Goal: Information Seeking & Learning: Find contact information

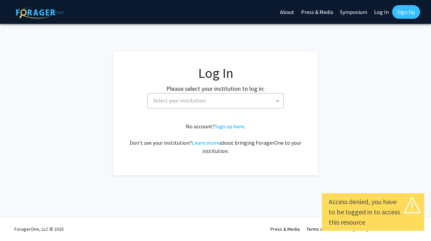
select select
click at [282, 102] on span "Select your institution" at bounding box center [216, 101] width 133 height 14
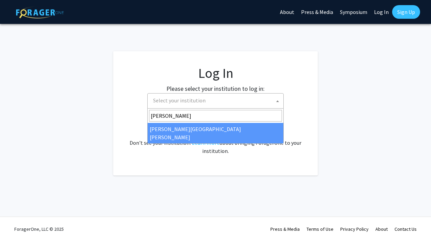
type input "john"
select select "1"
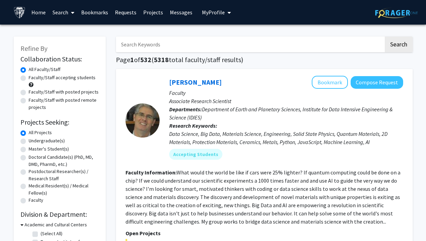
click at [29, 103] on label "Faculty/Staff with posted remote projects" at bounding box center [64, 104] width 70 height 14
click at [29, 101] on input "Faculty/Staff with posted remote projects" at bounding box center [31, 99] width 4 height 4
radio input "true"
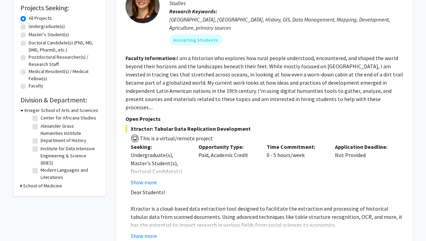
scroll to position [24, 0]
click at [41, 153] on label "Institute for Data Intensive Engineering & Science (IDIES)" at bounding box center [69, 155] width 57 height 21
click at [41, 149] on input "Institute for Data Intensive Engineering & Science (IDIES)" at bounding box center [43, 147] width 4 height 4
checkbox input "true"
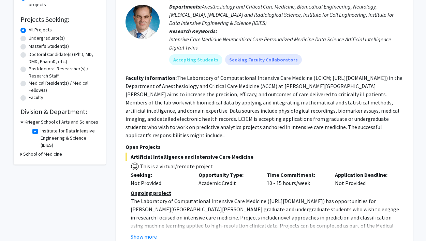
scroll to position [103, 0]
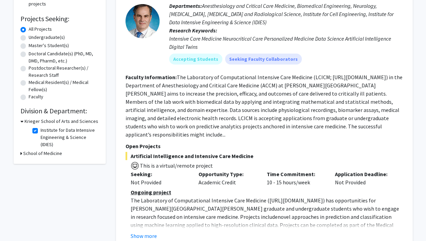
click at [24, 153] on h3 "School of Medicine" at bounding box center [42, 153] width 39 height 7
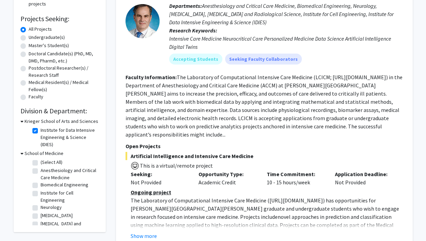
click at [41, 162] on label "(Select All)" at bounding box center [52, 162] width 22 height 7
click at [41, 162] on input "(Select All)" at bounding box center [43, 161] width 4 height 4
checkbox input "true"
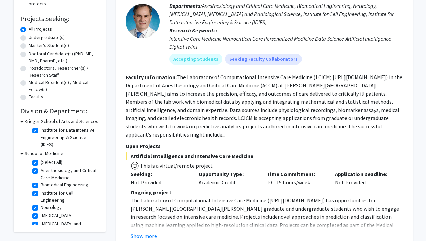
checkbox input "true"
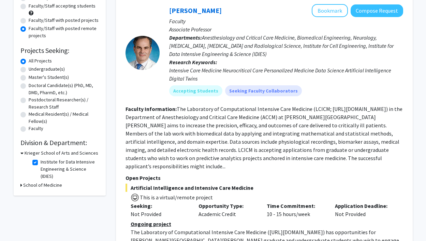
scroll to position [72, 0]
click at [23, 183] on div "School of Medicine" at bounding box center [59, 184] width 78 height 7
click at [24, 187] on h3 "School of Medicine" at bounding box center [42, 184] width 39 height 7
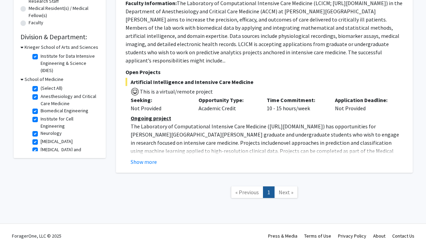
scroll to position [177, 0]
click at [41, 58] on label "Institute for Data Intensive Engineering & Science (IDIES)" at bounding box center [69, 63] width 57 height 21
click at [41, 57] on input "Institute for Data Intensive Engineering & Science (IDIES)" at bounding box center [43, 55] width 4 height 4
checkbox input "false"
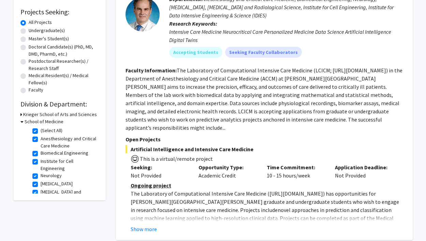
scroll to position [111, 0]
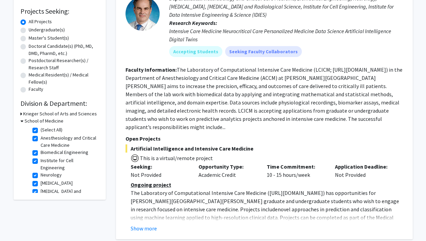
click at [41, 131] on label "(Select All)" at bounding box center [52, 129] width 22 height 7
click at [41, 131] on input "(Select All)" at bounding box center [43, 128] width 4 height 4
checkbox input "false"
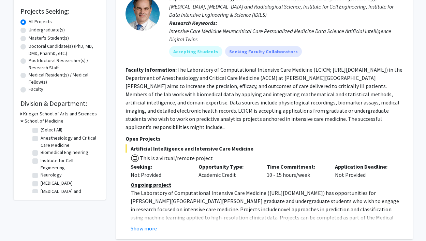
checkbox input "false"
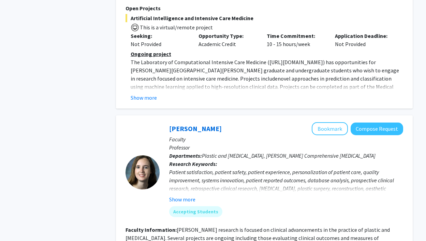
scroll to position [2342, 0]
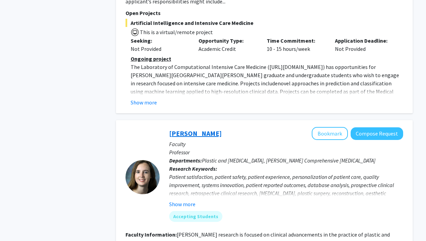
click at [202, 129] on link "[PERSON_NAME]" at bounding box center [195, 133] width 53 height 9
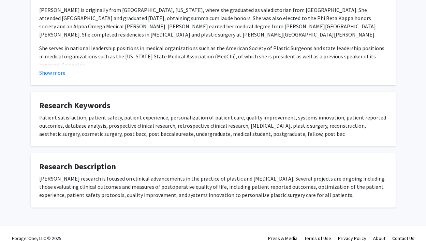
scroll to position [264, 0]
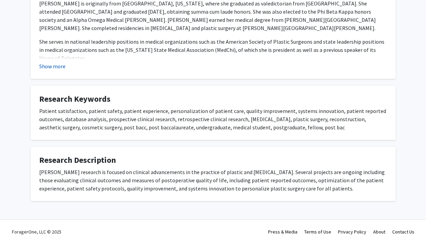
click at [55, 66] on button "Show more" at bounding box center [52, 66] width 26 height 8
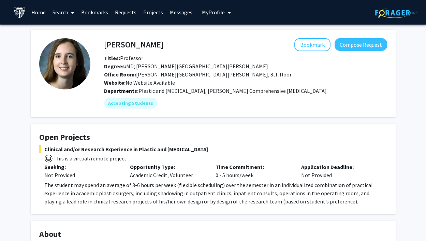
scroll to position [0, 0]
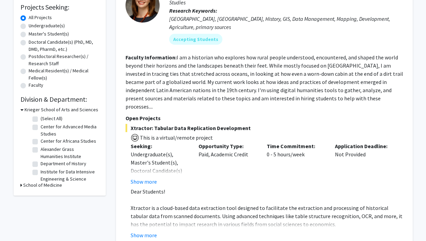
scroll to position [127, 0]
